Goal: Transaction & Acquisition: Purchase product/service

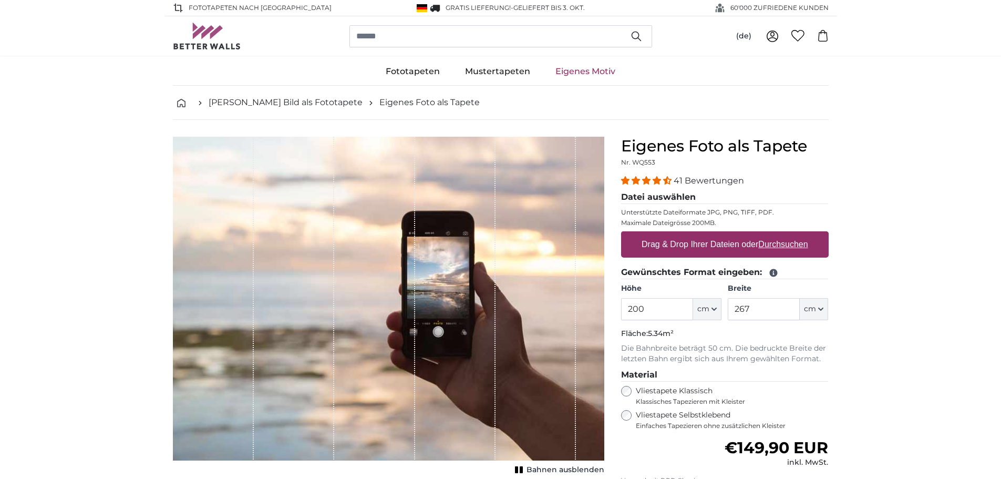
drag, startPoint x: 671, startPoint y: 396, endPoint x: 595, endPoint y: 394, distance: 76.2
click at [602, 395] on product-detail "Abbrechen Bild zuschneiden Bahnen ausblenden Eigenes Foto als Tapete Nr. WQ553 …" at bounding box center [501, 365] width 673 height 490
type input "415"
type input "230"
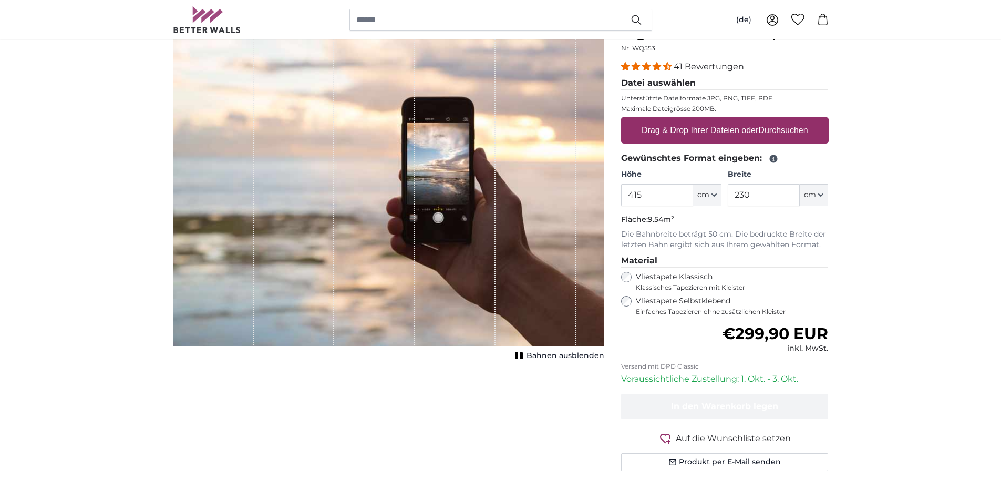
scroll to position [105, 0]
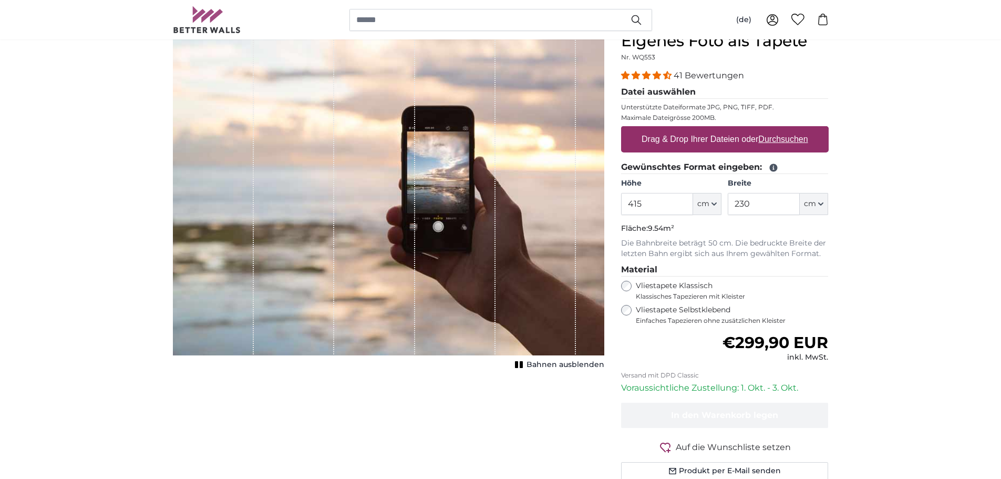
click at [749, 150] on label "Drag & Drop Ihrer Dateien oder Durchsuchen" at bounding box center [725, 139] width 175 height 21
click at [749, 129] on input "Drag & Drop Ihrer Dateien oder Durchsuchen" at bounding box center [725, 127] width 208 height 3
type input "**********"
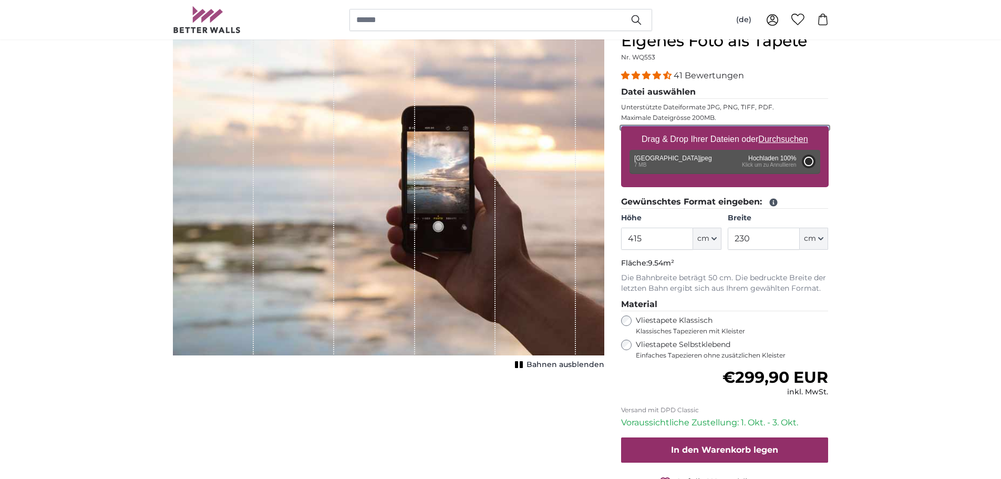
type input "200"
type input "356"
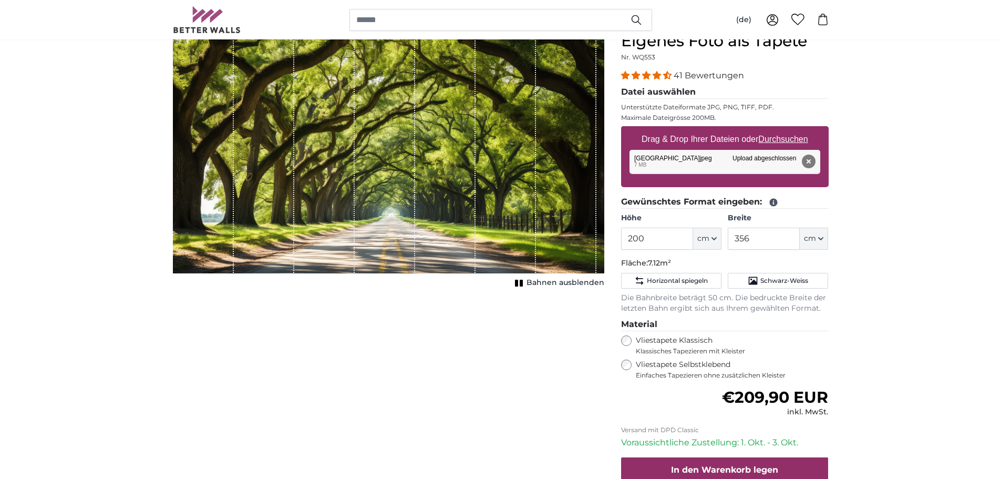
drag, startPoint x: 486, startPoint y: 262, endPoint x: 509, endPoint y: 261, distance: 23.2
click at [509, 261] on div "1 of 1" at bounding box center [506, 152] width 60 height 241
drag, startPoint x: 551, startPoint y: 257, endPoint x: 515, endPoint y: 253, distance: 37.0
click at [515, 253] on div "1 of 1" at bounding box center [388, 152] width 431 height 241
click at [663, 250] on input "200" at bounding box center [657, 239] width 72 height 22
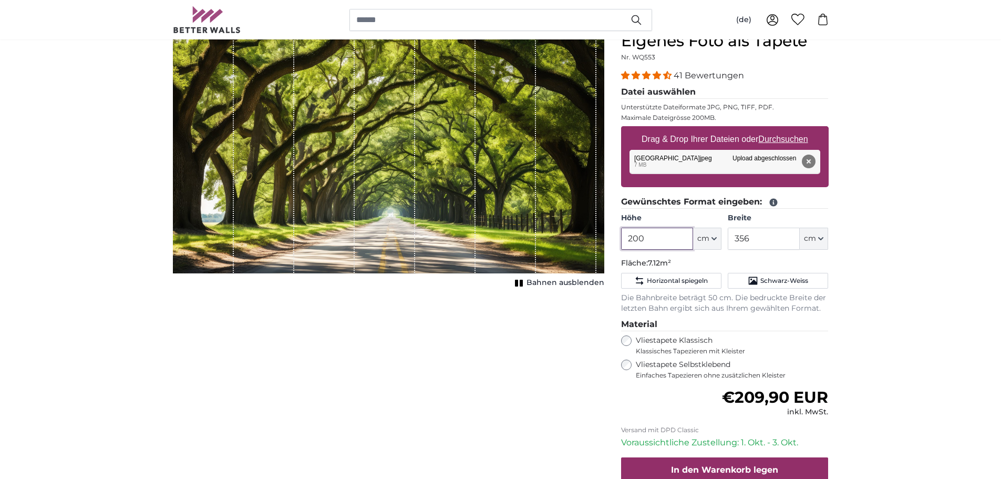
drag, startPoint x: 663, startPoint y: 315, endPoint x: 603, endPoint y: 321, distance: 60.3
click at [604, 322] on product-detail "Abbrechen Bild zuschneiden Bahnen ausblenden Eigenes Foto als Tapete Nr. WQ553 …" at bounding box center [501, 287] width 673 height 545
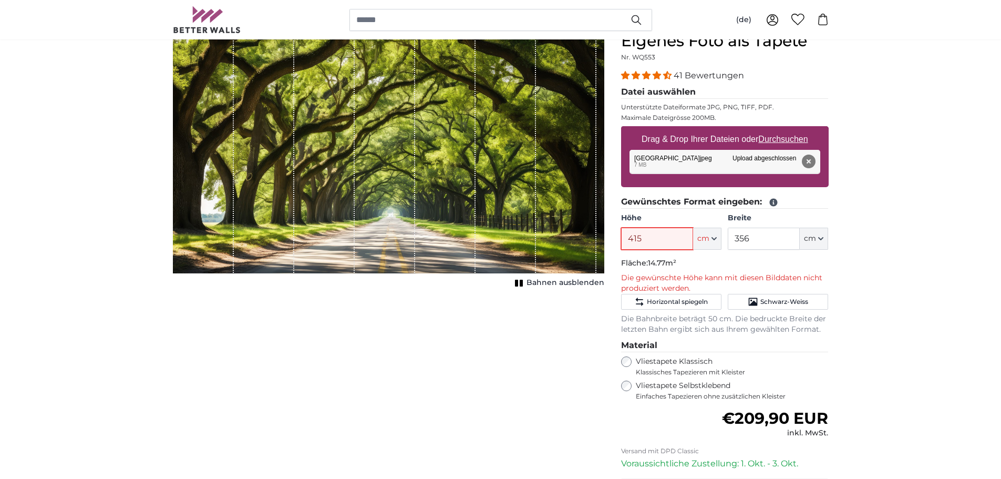
type input "415"
